Goal: Task Accomplishment & Management: Manage account settings

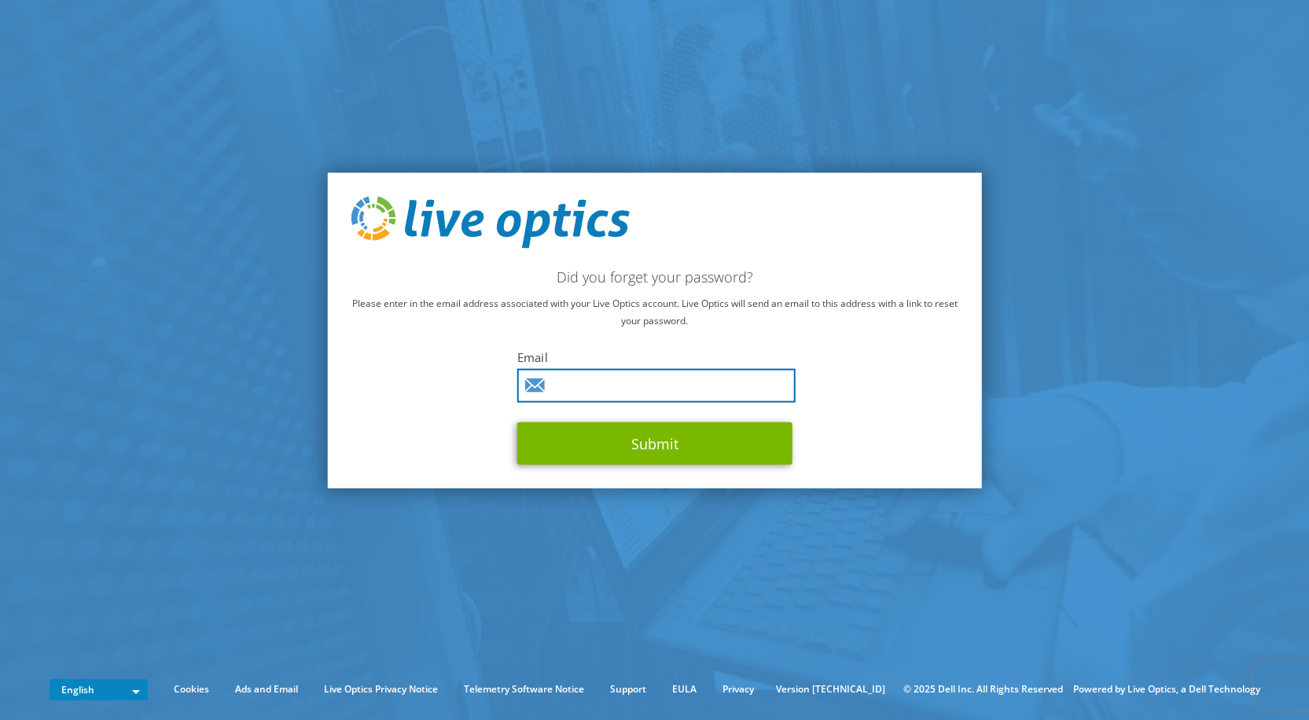
click at [580, 386] on input "text" at bounding box center [656, 385] width 278 height 34
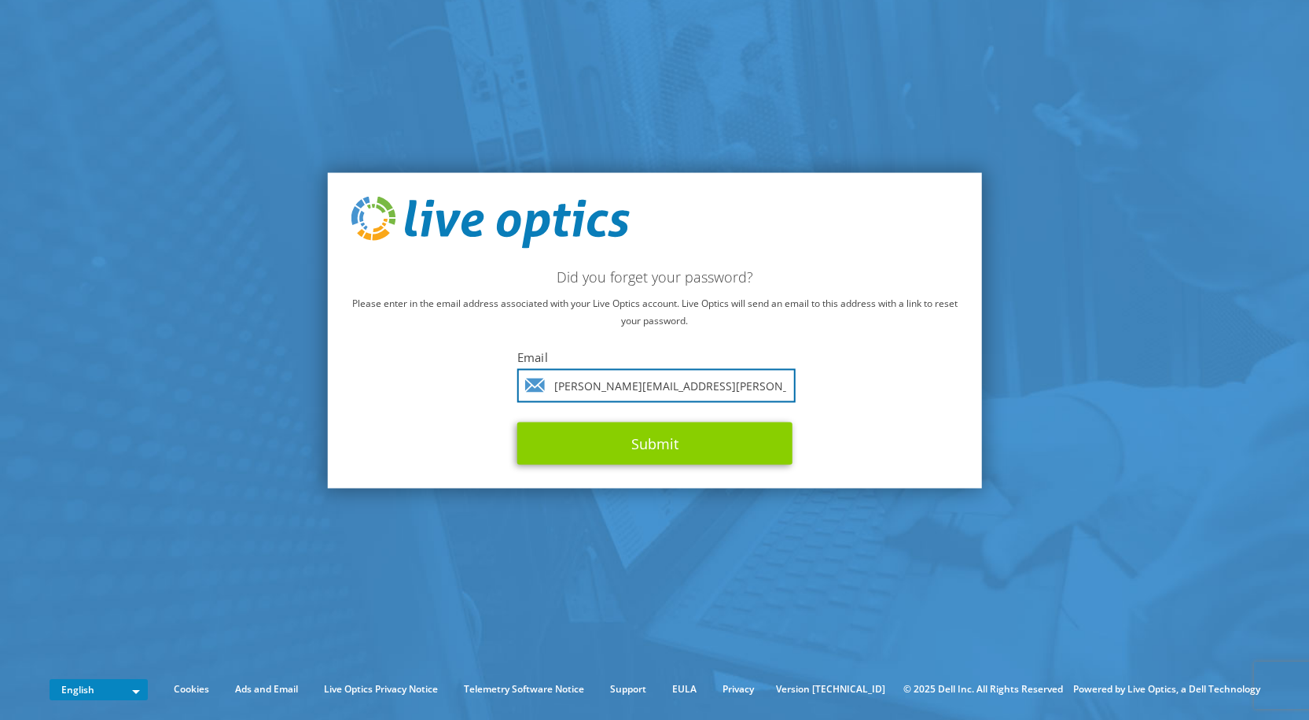
type input "David.Barber@IT1.eurofinsUS.com"
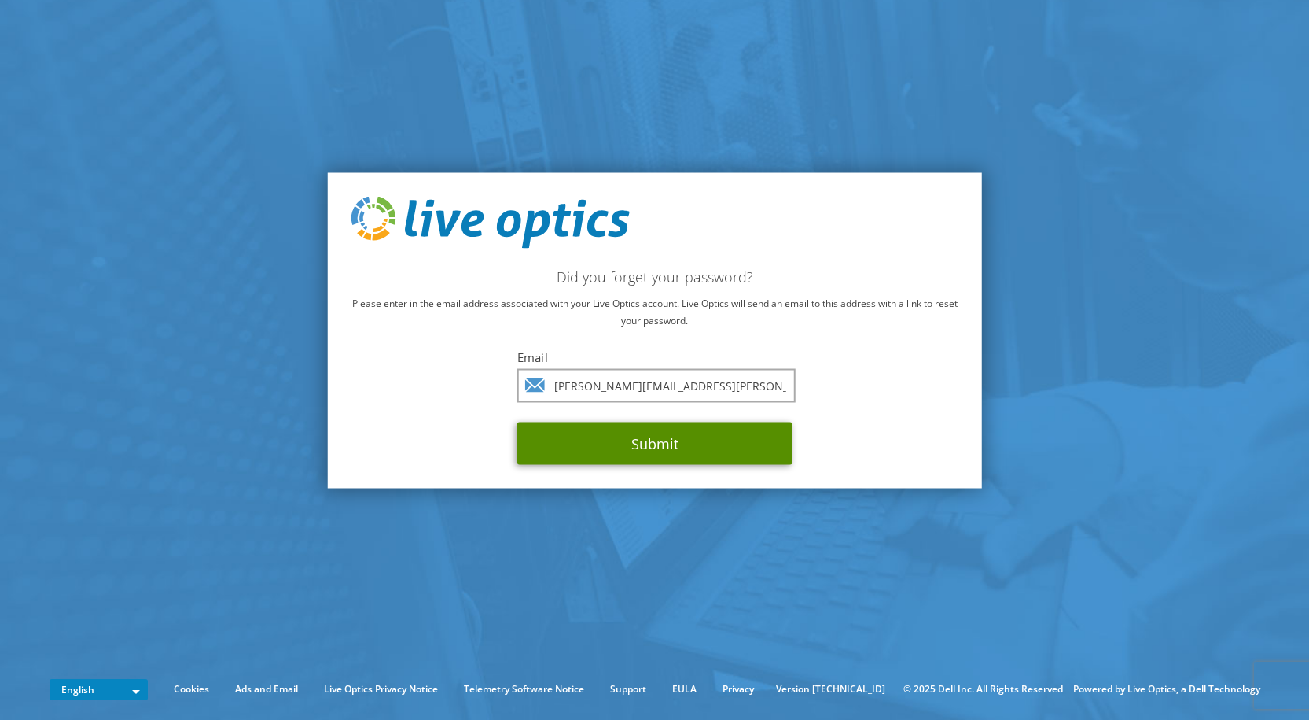
click at [663, 437] on button "Submit" at bounding box center [654, 442] width 275 height 42
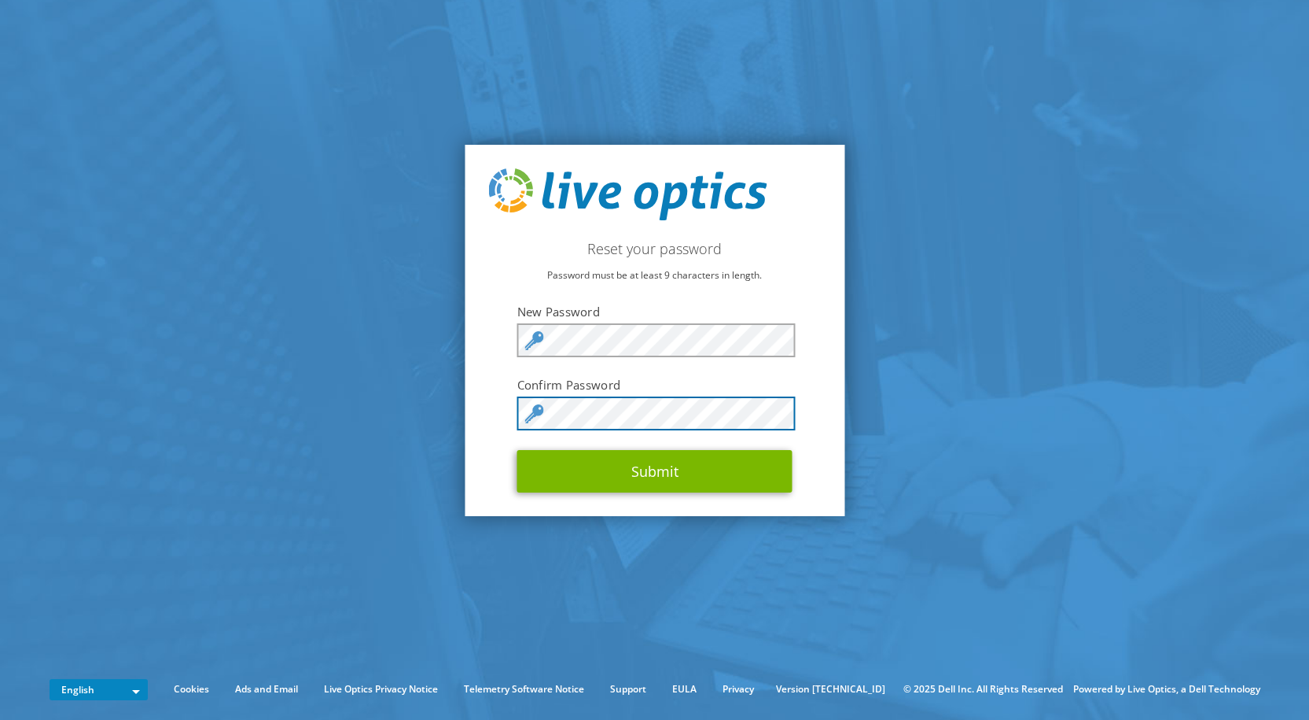
click at [517, 450] on button "Submit" at bounding box center [654, 471] width 275 height 42
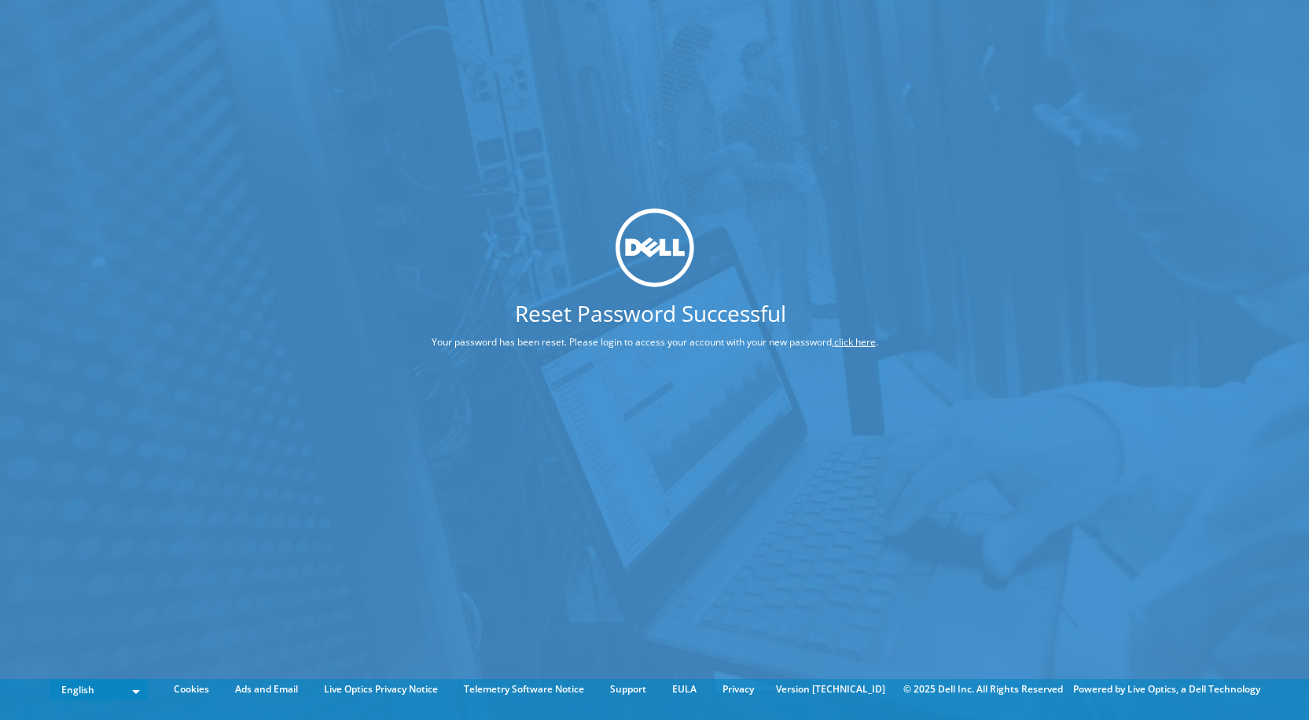
click at [853, 340] on link "click here" at bounding box center [855, 341] width 42 height 13
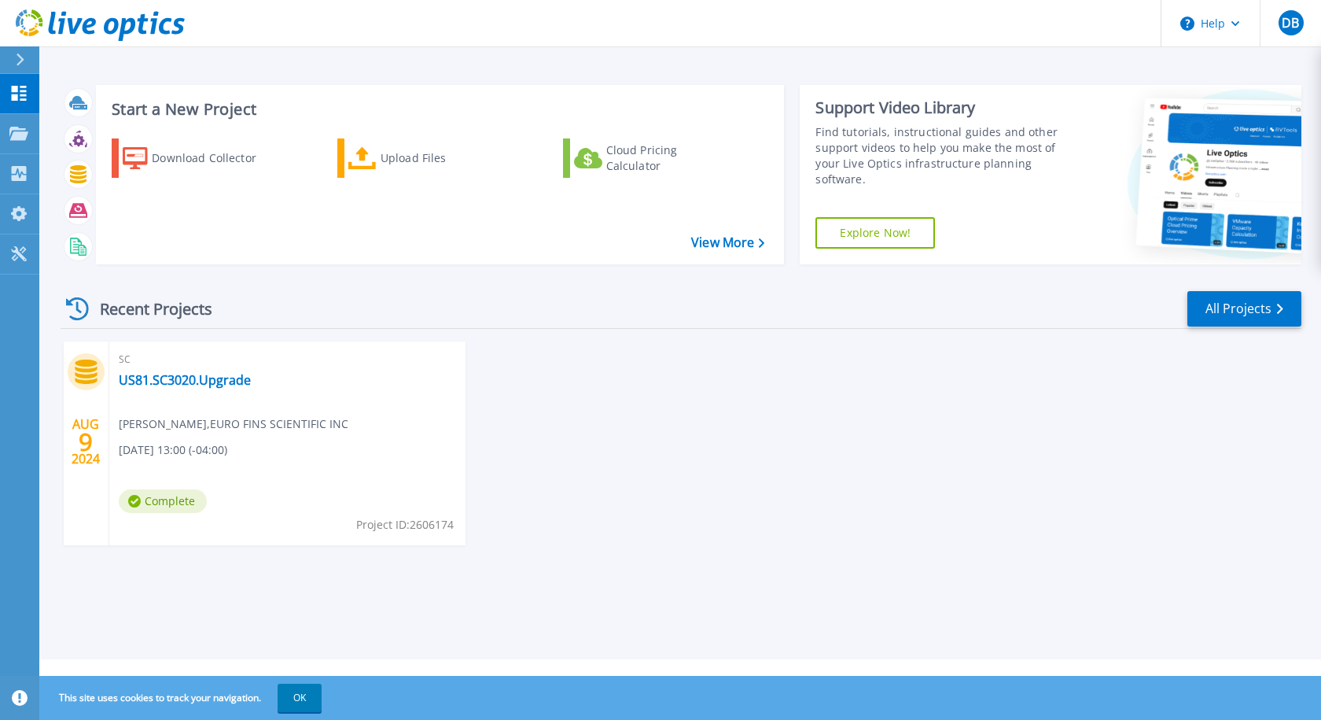
click at [447, 439] on div "SC US81.SC3020.Upgrade [PERSON_NAME] , EURO FINS SCIENTIFIC INC [DATE] 13:00 (-…" at bounding box center [287, 443] width 356 height 204
click at [381, 436] on div "SC US81.SC3020.Upgrade [PERSON_NAME] , EURO FINS SCIENTIFIC INC [DATE] 13:00 (-…" at bounding box center [287, 443] width 356 height 204
